Goal: Task Accomplishment & Management: Manage account settings

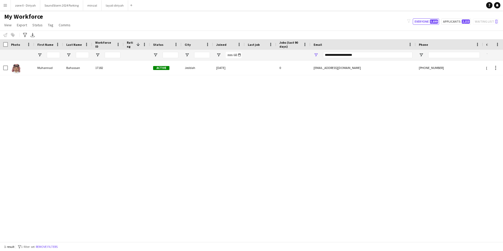
click at [8, 5] on button "Menu" at bounding box center [5, 5] width 11 height 11
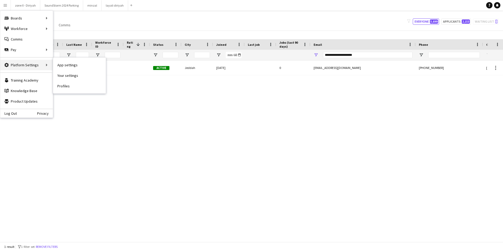
click at [39, 64] on div "Platform Settings Platform Settings" at bounding box center [26, 65] width 53 height 11
click at [77, 72] on link "Your settings" at bounding box center [79, 75] width 53 height 11
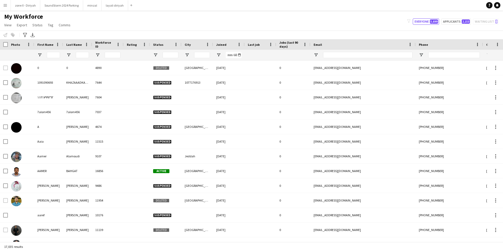
type input "**********"
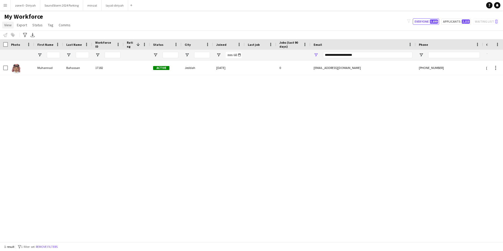
drag, startPoint x: 0, startPoint y: 0, endPoint x: 7, endPoint y: 27, distance: 27.5
click at [7, 27] on span "View" at bounding box center [7, 25] width 7 height 5
click at [4, 8] on button "Menu" at bounding box center [5, 5] width 11 height 11
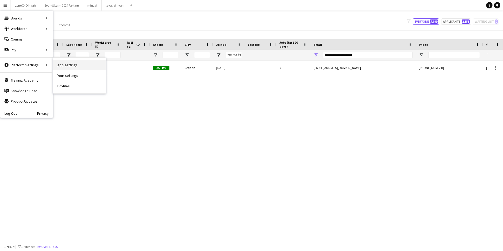
click at [65, 66] on link "App settings" at bounding box center [79, 65] width 53 height 11
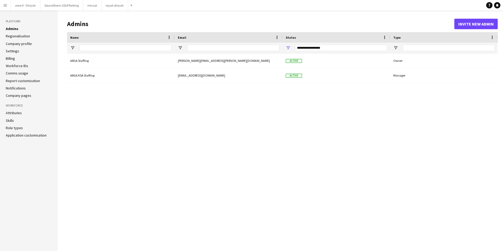
click at [12, 60] on link "Billing" at bounding box center [10, 58] width 9 height 5
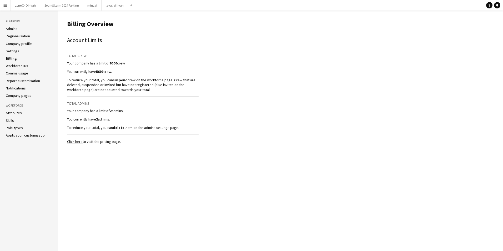
click at [14, 66] on link "Workforce IDs" at bounding box center [17, 65] width 22 height 5
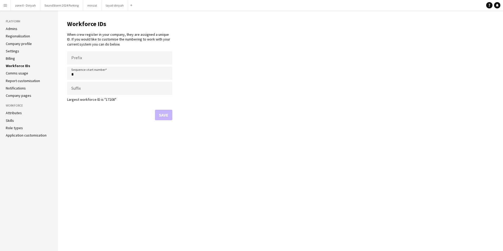
click at [14, 74] on link "Comms usage" at bounding box center [17, 73] width 22 height 5
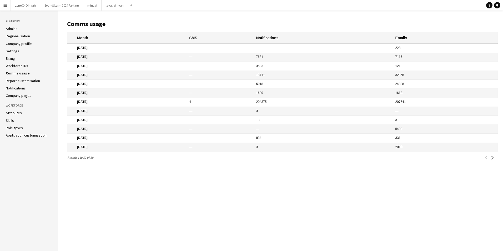
click at [21, 89] on link "Notifications" at bounding box center [16, 88] width 20 height 5
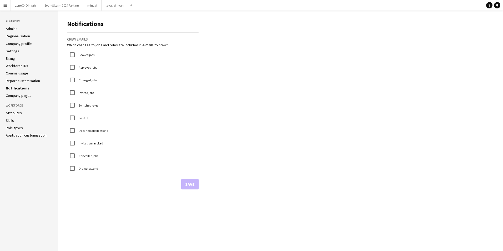
click at [21, 96] on link "Company pages" at bounding box center [19, 95] width 26 height 5
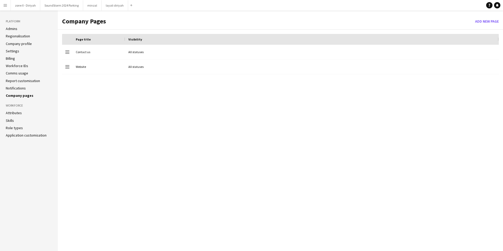
click at [15, 113] on link "Attributes" at bounding box center [14, 113] width 16 height 5
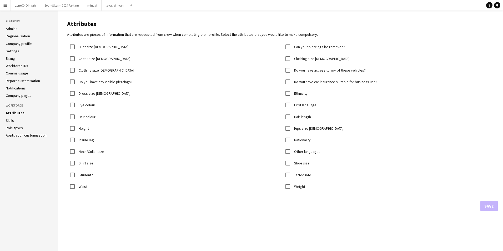
click at [11, 120] on link "Skills" at bounding box center [10, 120] width 8 height 5
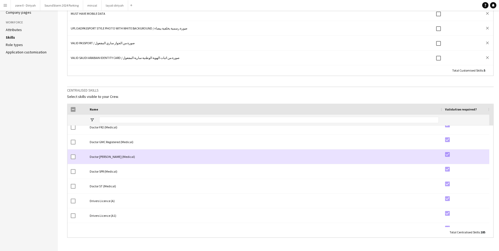
scroll to position [482, 0]
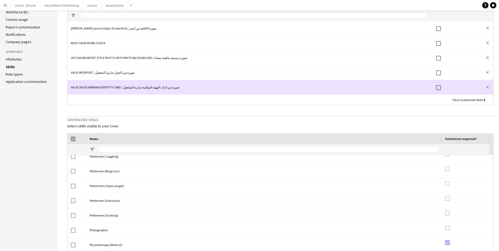
click at [205, 90] on div "VALID SAUDI ARABIAN IDENTITY CARD / صورة من اثبات الهوية الوطنية سارية المفعول" at bounding box center [249, 87] width 363 height 14
click at [159, 87] on div "VALID SAUDI ARABIAN IDENTITY CARD / صورة من اثبات الهوية الوطنية سارية المفعول" at bounding box center [249, 87] width 363 height 14
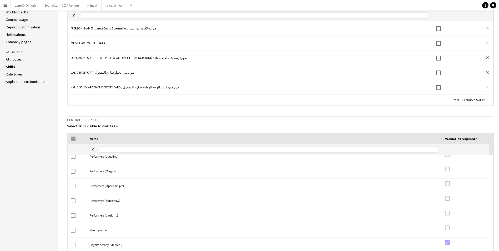
click at [182, 99] on div "Total Customised Skills : 5" at bounding box center [281, 100] width 426 height 10
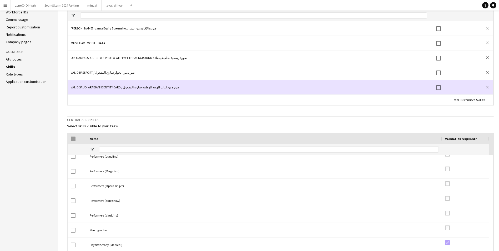
click at [154, 87] on div "VALID SAUDI ARABIAN IDENTITY CARD / صورة من اثبات الهوية الوطنية سارية المفعول" at bounding box center [249, 87] width 363 height 14
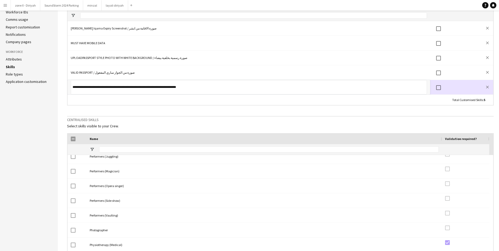
click at [154, 87] on input "**********" at bounding box center [249, 87] width 356 height 14
click at [155, 87] on input "**********" at bounding box center [249, 87] width 356 height 14
type input "**********"
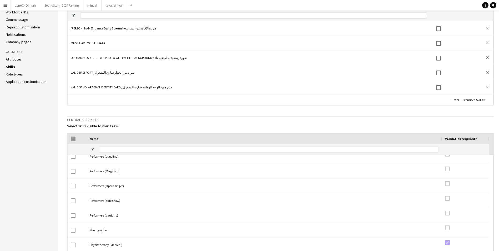
click at [151, 102] on div "Total Customised Skills : 5" at bounding box center [281, 100] width 426 height 10
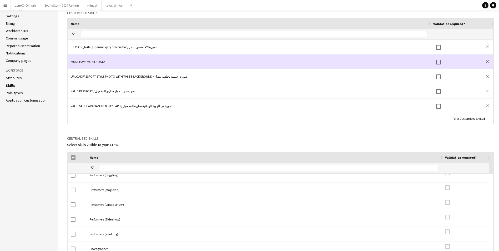
click at [144, 55] on div "MUST HAVE MOBILE DATA" at bounding box center [249, 61] width 363 height 14
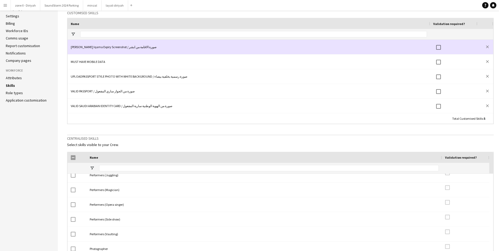
click at [141, 47] on div "[PERSON_NAME] Iqama Expiry Screenshot / صورة الاقامة من ابشر" at bounding box center [249, 47] width 363 height 14
click at [138, 49] on div "[PERSON_NAME] Iqama Expiry Screenshot / صورة الاقامة من ابشر" at bounding box center [249, 47] width 363 height 14
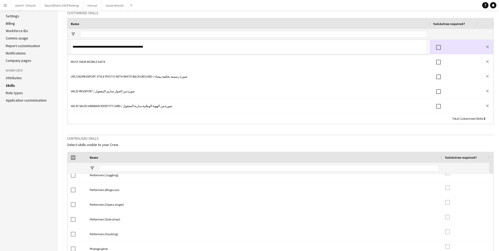
click at [138, 49] on input "**********" at bounding box center [249, 47] width 356 height 14
click at [117, 48] on input "**********" at bounding box center [249, 47] width 356 height 14
click at [144, 49] on input "**********" at bounding box center [249, 47] width 356 height 14
type input "**********"
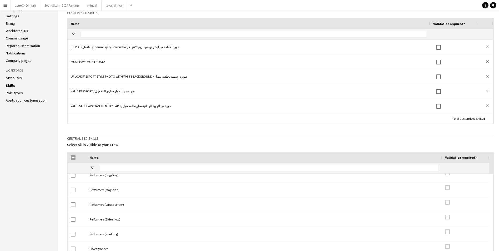
click at [181, 18] on ag-grid-angular "Drag here to set row groups Drag here to set column labels Name Validation requ…" at bounding box center [280, 71] width 427 height 106
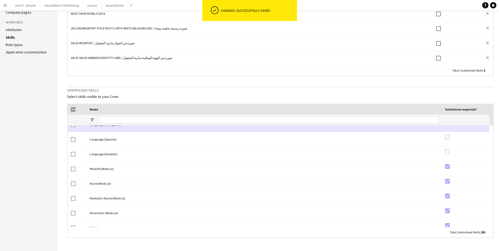
scroll to position [1917, 0]
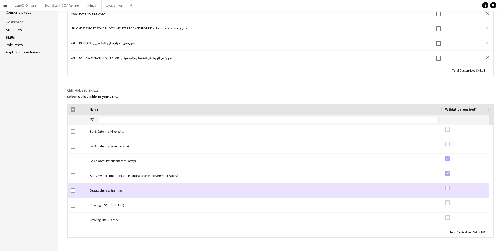
click at [194, 184] on div "Beauty therapy training" at bounding box center [265, 190] width 356 height 14
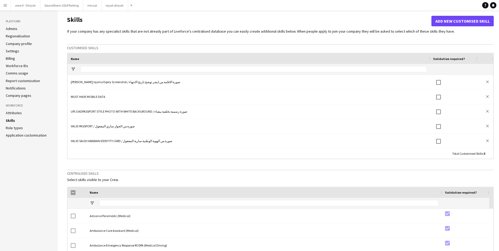
click at [20, 128] on link "Role types" at bounding box center [14, 128] width 17 height 5
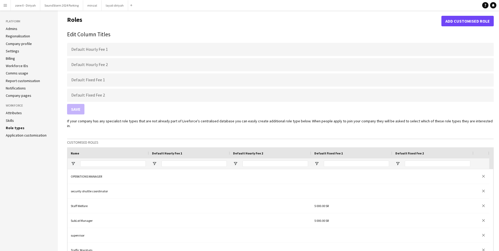
click at [20, 136] on link "Application customisation" at bounding box center [26, 135] width 41 height 5
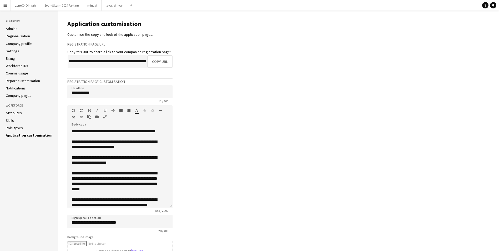
click at [9, 53] on li "Settings" at bounding box center [29, 51] width 47 height 5
click at [12, 49] on link "Settings" at bounding box center [12, 51] width 13 height 5
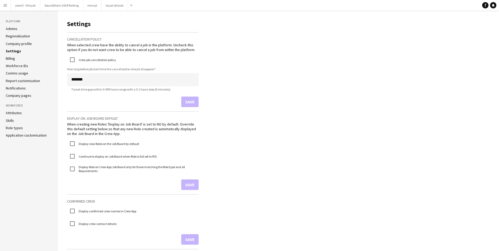
click at [7, 6] on app-icon "Menu" at bounding box center [5, 5] width 4 height 4
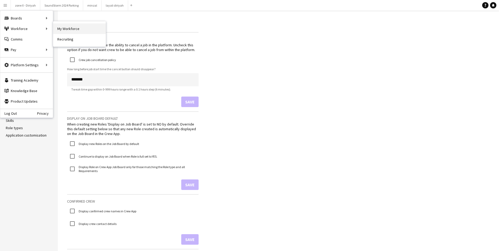
click at [72, 30] on link "My Workforce" at bounding box center [79, 28] width 53 height 11
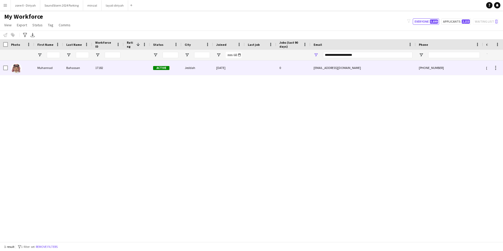
click at [22, 65] on div at bounding box center [21, 68] width 26 height 14
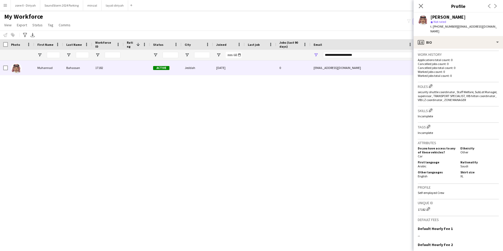
scroll to position [124, 0]
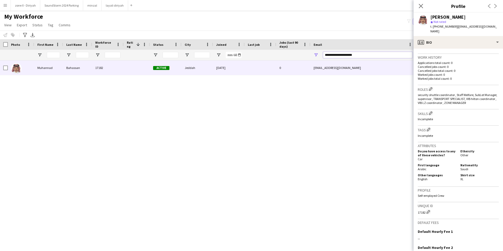
click at [375, 57] on input "**********" at bounding box center [367, 55] width 89 height 6
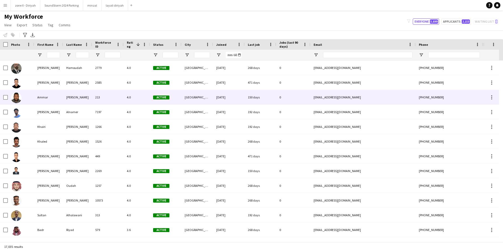
click at [272, 91] on div "150 days" at bounding box center [261, 97] width 32 height 14
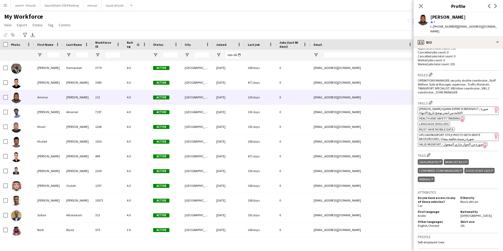
scroll to position [153, 0]
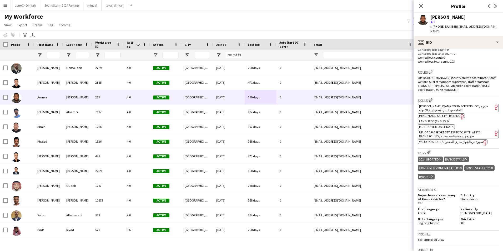
click at [380, 22] on div "My Workforce View Views Default view Bank Details IDs/Email New view Update vie…" at bounding box center [251, 22] width 503 height 18
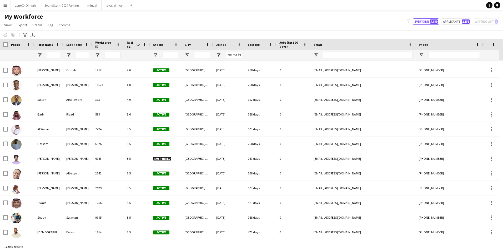
scroll to position [0, 0]
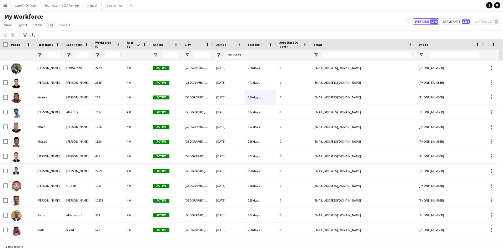
click at [51, 26] on span "Tag" at bounding box center [51, 25] width 6 height 5
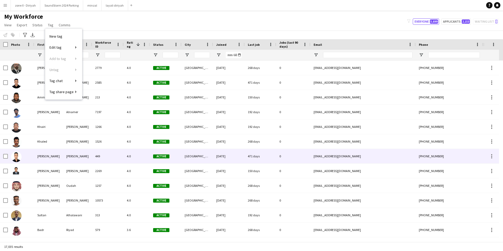
click at [199, 153] on div "[GEOGRAPHIC_DATA]" at bounding box center [198, 156] width 32 height 14
